Goal: Find specific page/section: Find specific page/section

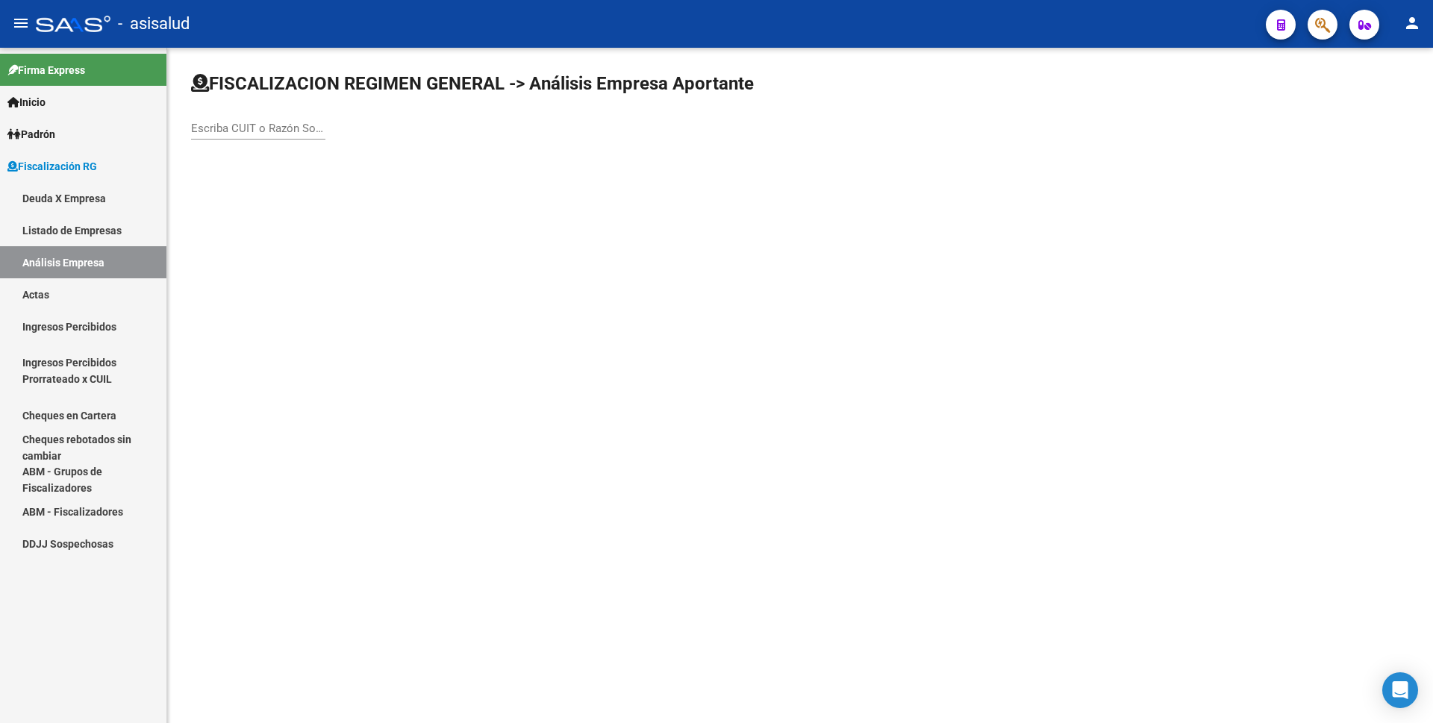
click at [56, 290] on link "Actas" at bounding box center [83, 294] width 166 height 32
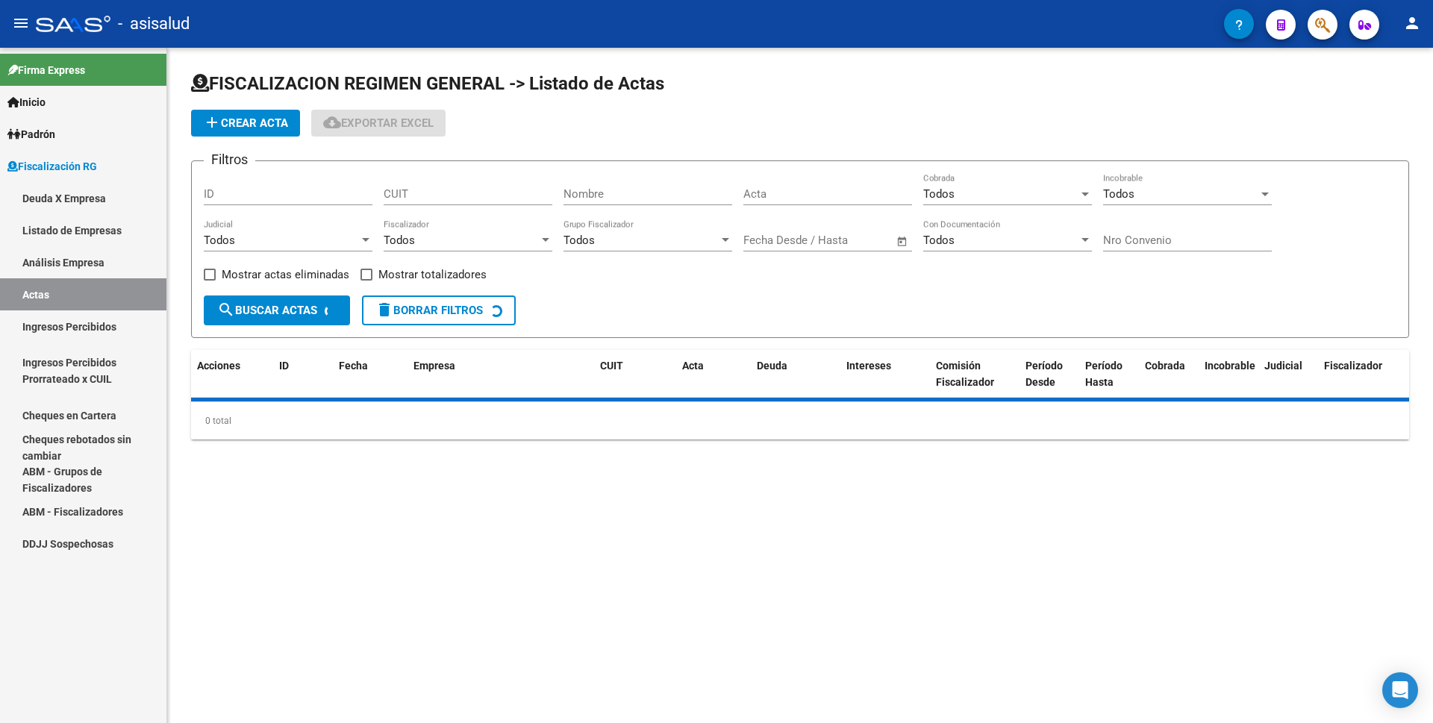
click at [102, 219] on link "Listado de Empresas" at bounding box center [83, 230] width 166 height 32
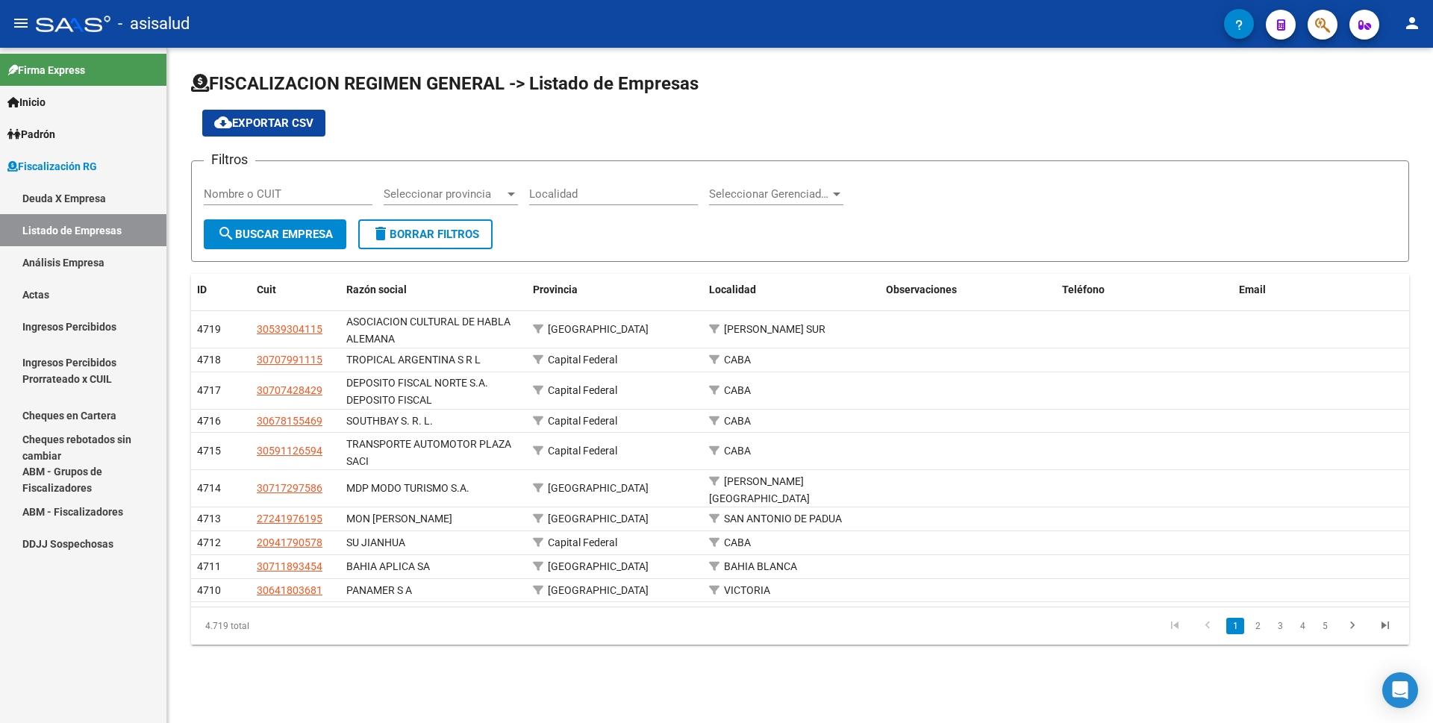
click at [69, 334] on link "Ingresos Percibidos" at bounding box center [83, 326] width 166 height 32
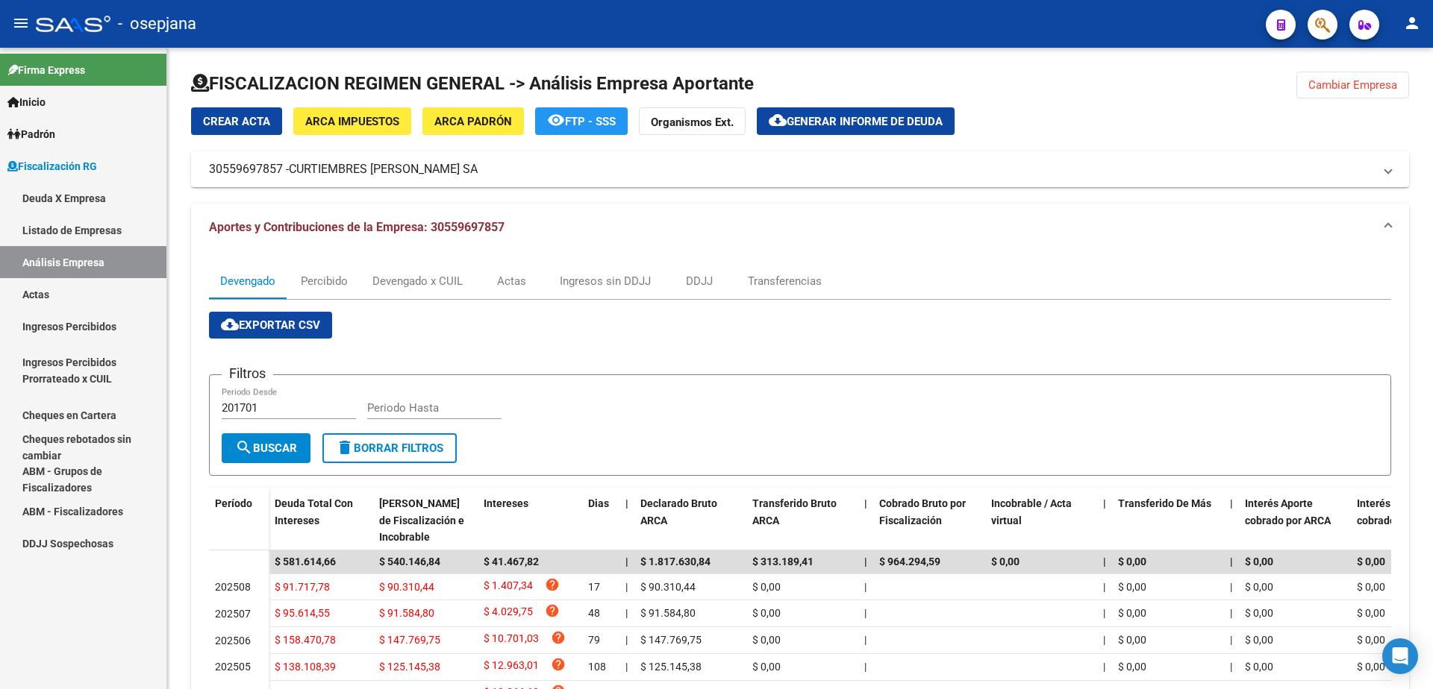
drag, startPoint x: 98, startPoint y: 292, endPoint x: 119, endPoint y: 254, distance: 42.4
click at [98, 291] on link "Actas" at bounding box center [83, 294] width 166 height 32
click at [119, 254] on link "Análisis Empresa" at bounding box center [83, 262] width 166 height 32
